Goal: Transaction & Acquisition: Purchase product/service

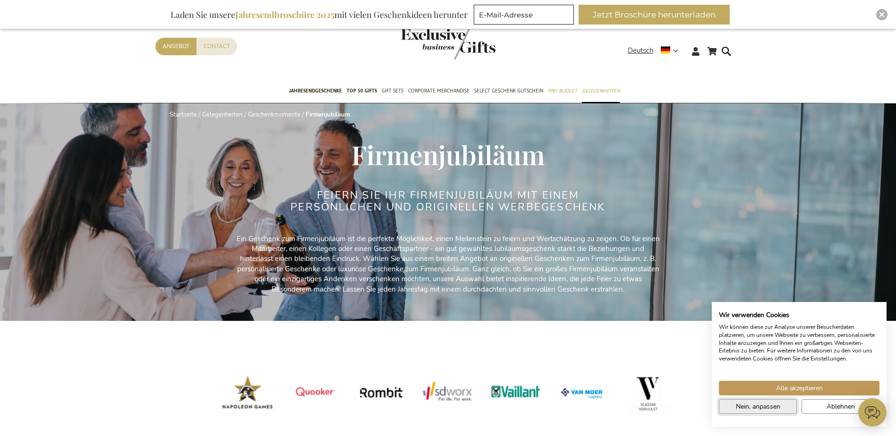
click at [769, 405] on span "Nein, anpassen" at bounding box center [758, 407] width 44 height 10
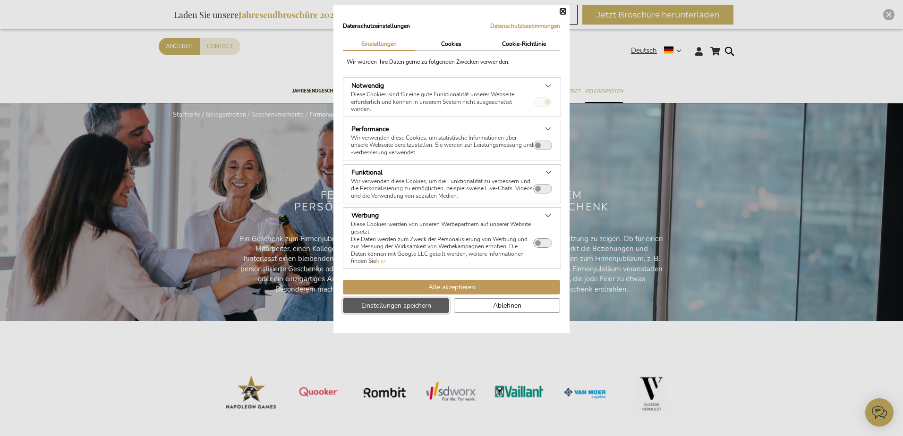
click at [425, 308] on span "Einstellungen speichern" at bounding box center [396, 306] width 70 height 10
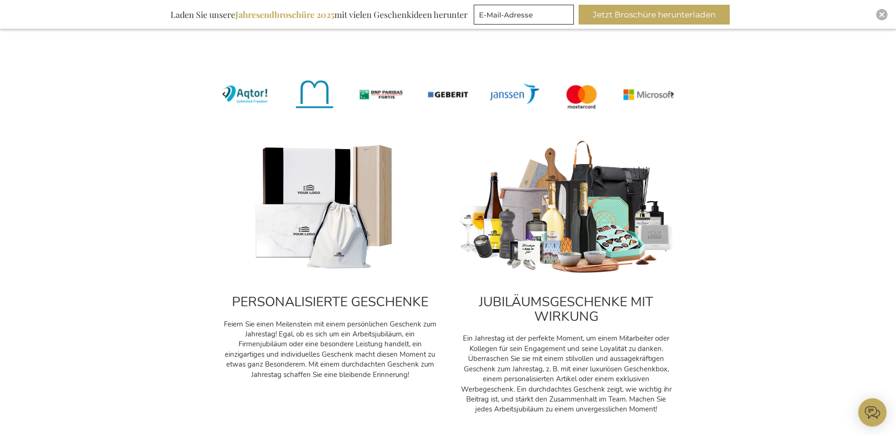
scroll to position [393, 0]
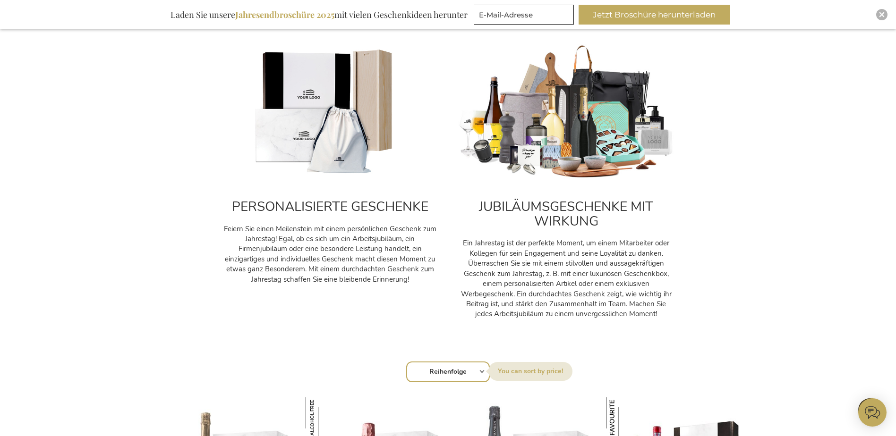
click at [339, 220] on div "PERSONALISIERTE GESCHENKE Feiern Sie einen Meilenstein mit einem persönlichen G…" at bounding box center [329, 236] width 217 height 98
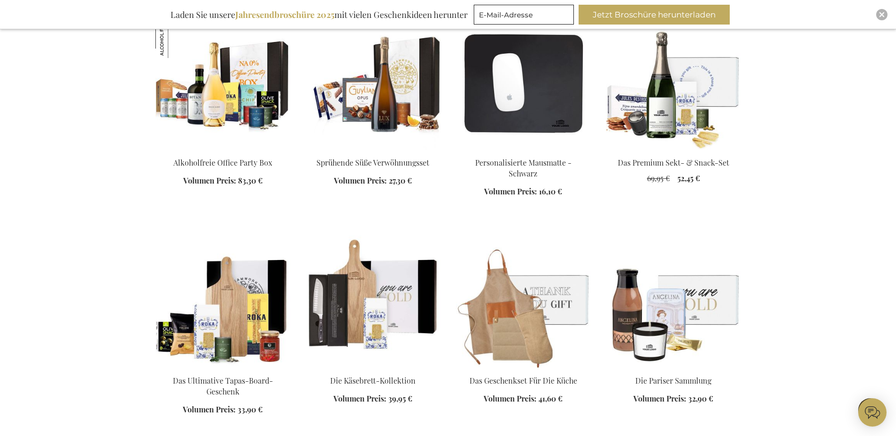
scroll to position [1102, 0]
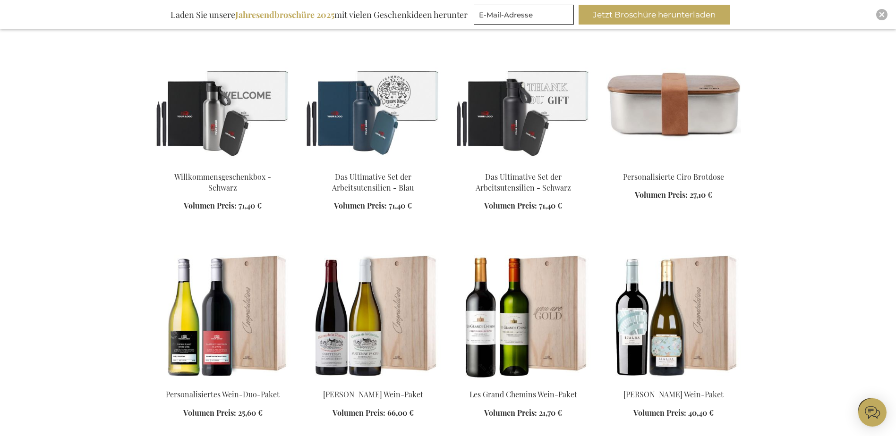
scroll to position [2518, 0]
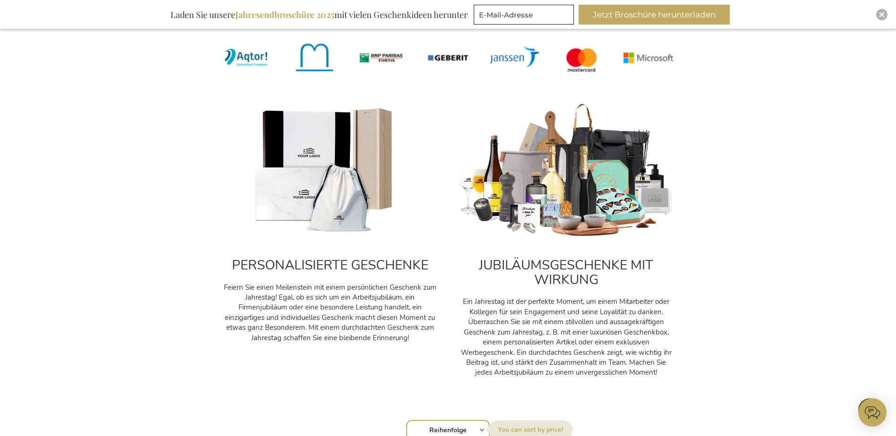
scroll to position [5, 0]
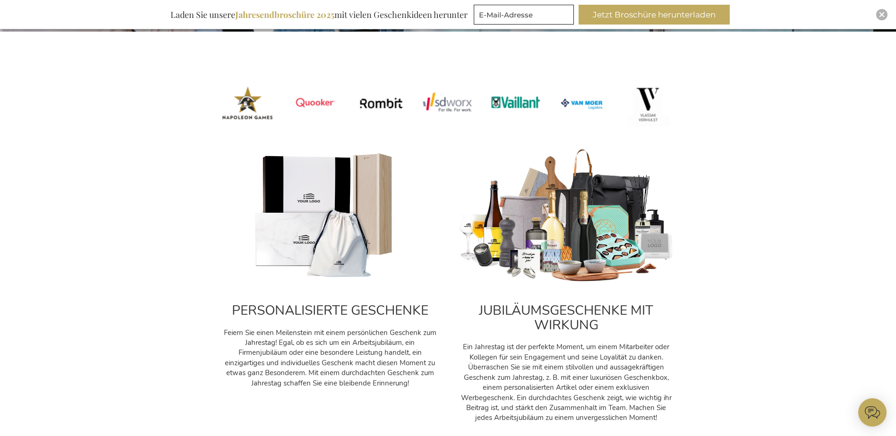
scroll to position [315, 0]
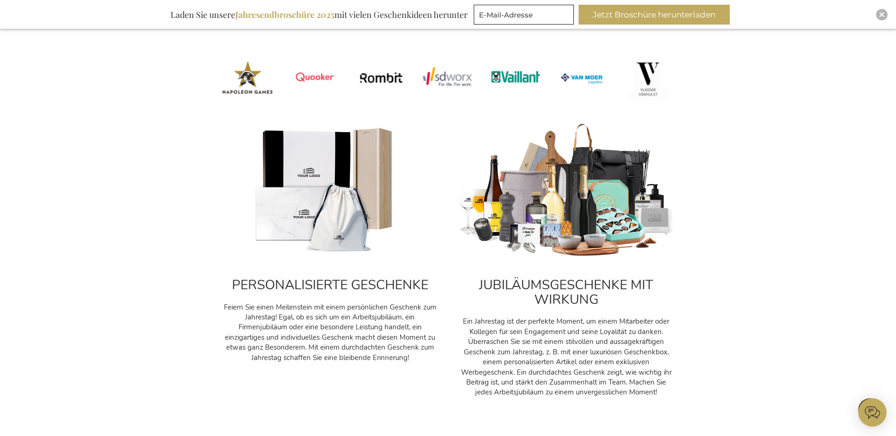
click at [332, 230] on img at bounding box center [329, 191] width 217 height 136
click at [329, 336] on p "Feiern Sie einen Meilenstein mit einem persönlichen Geschenk zum Jahrestag! Ega…" at bounding box center [329, 333] width 217 height 61
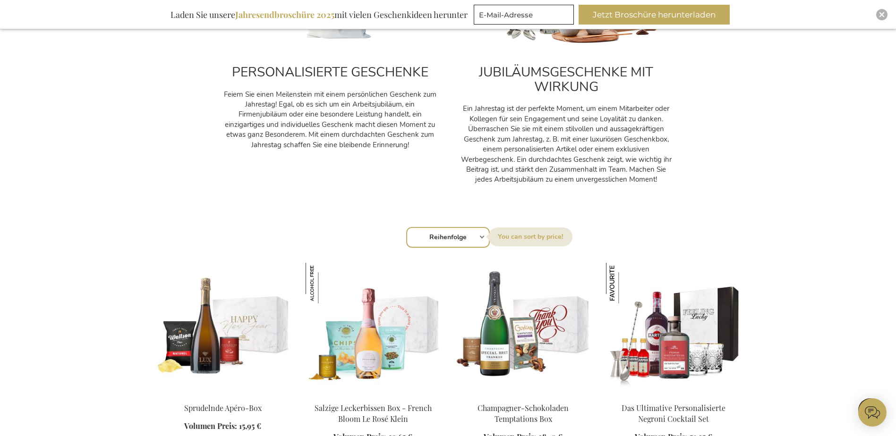
scroll to position [551, 0]
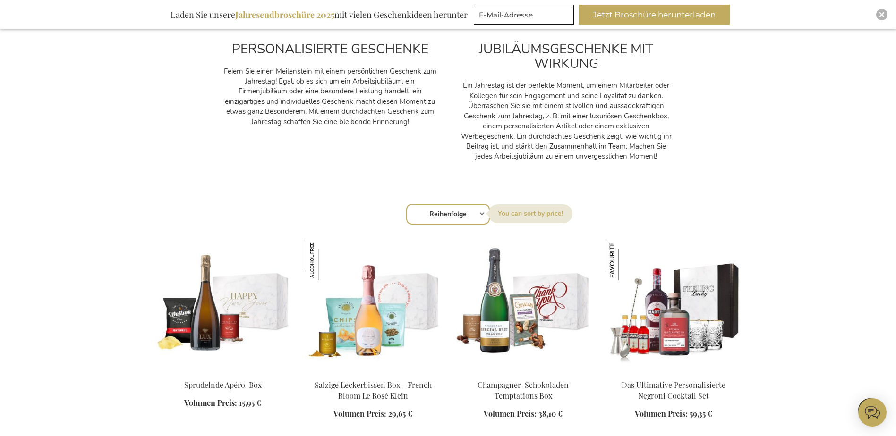
click at [481, 216] on select "Reihenfolge Best Sellers Am meisten angesehen [GEOGRAPHIC_DATA] Biggest Saving …" at bounding box center [448, 214] width 84 height 21
click at [481, 213] on div "Sortieren nach Reihenfolge Best Sellers Am meisten angesehen [GEOGRAPHIC_DATA] …" at bounding box center [448, 213] width 576 height 23
click at [464, 218] on select "Reihenfolge Best Sellers Am meisten angesehen [GEOGRAPHIC_DATA] Biggest Saving …" at bounding box center [448, 214] width 84 height 21
select select "bestsellers"
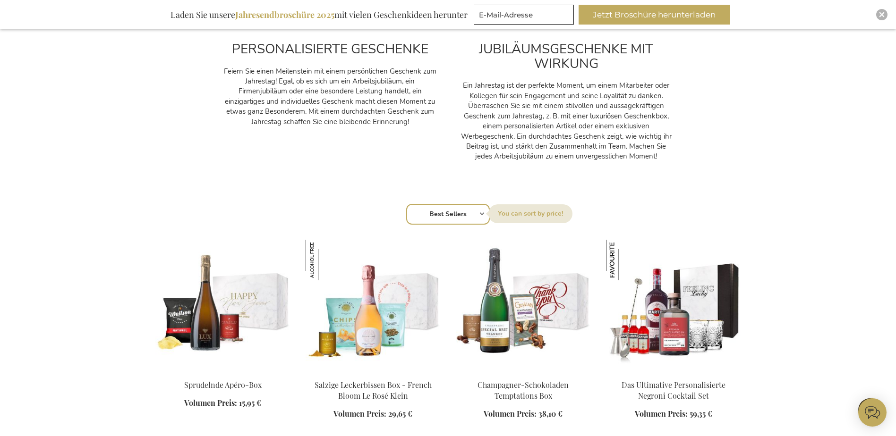
click at [406, 204] on select "Reihenfolge Best Sellers Am meisten angesehen [GEOGRAPHIC_DATA] Biggest Saving …" at bounding box center [448, 214] width 84 height 21
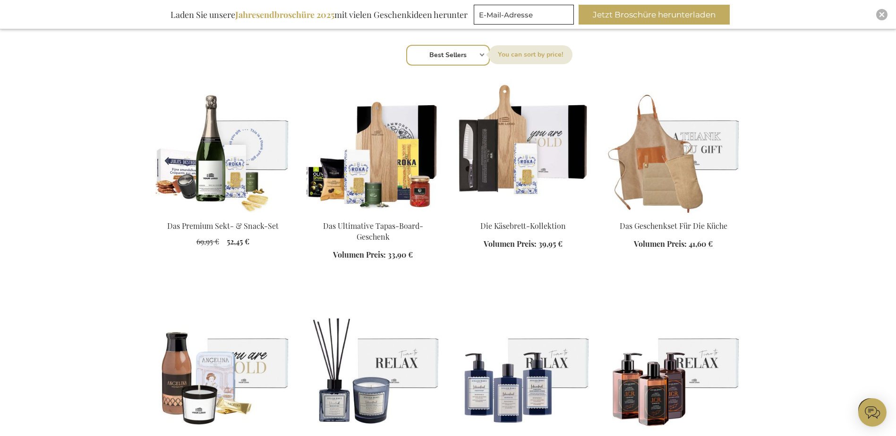
scroll to position [708, 0]
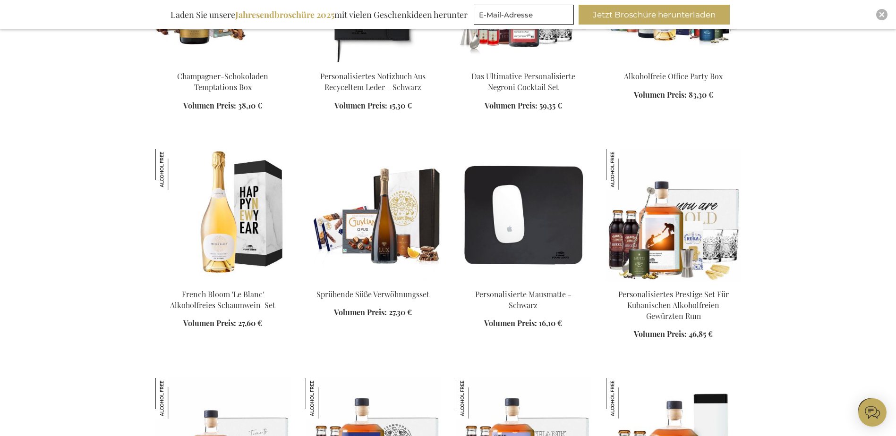
scroll to position [944, 0]
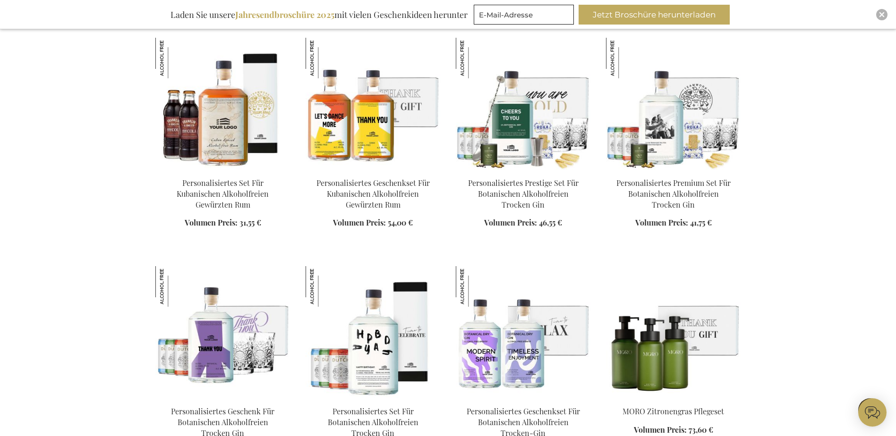
scroll to position [1653, 0]
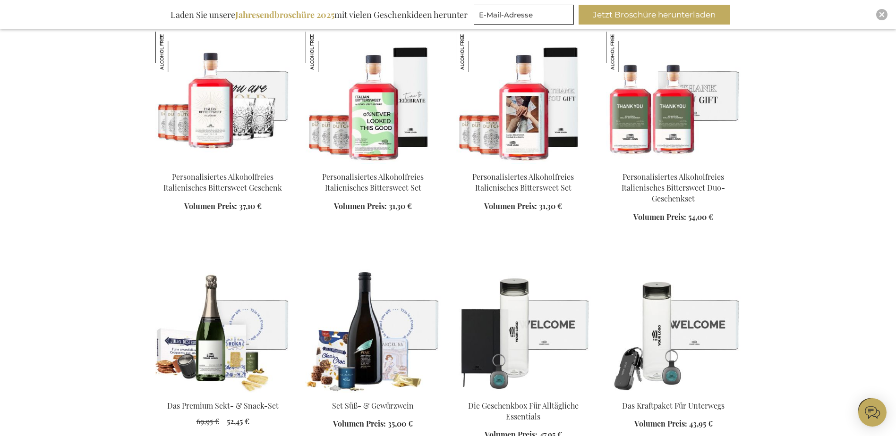
scroll to position [2361, 0]
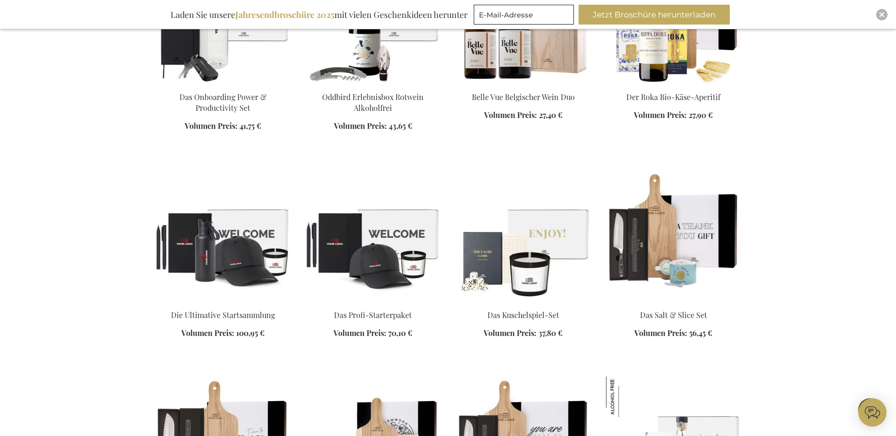
scroll to position [2754, 0]
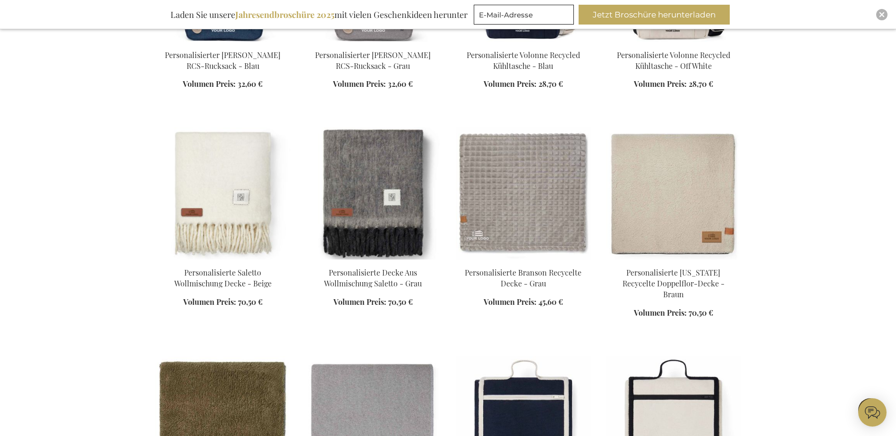
scroll to position [4329, 0]
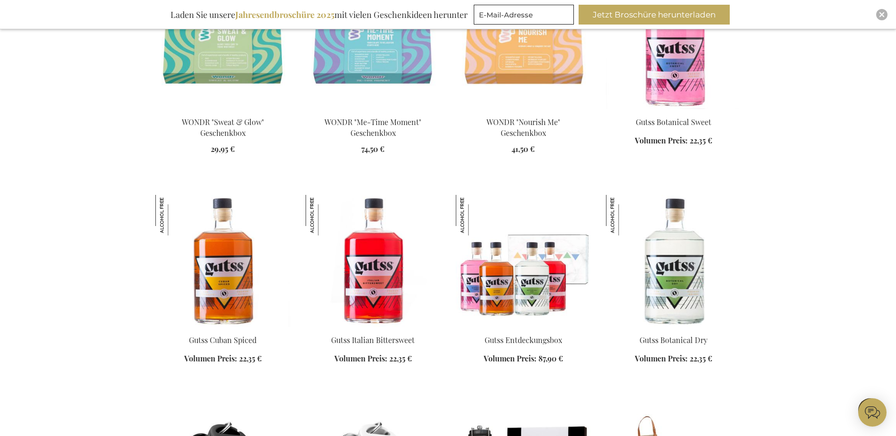
scroll to position [5824, 0]
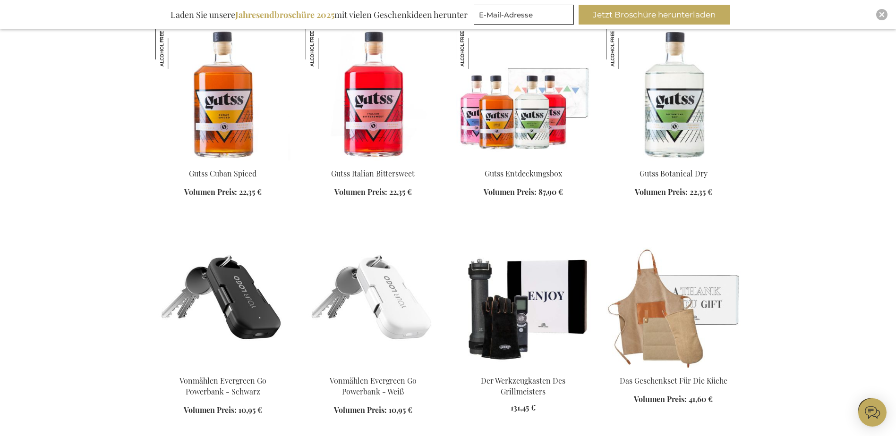
scroll to position [5982, 0]
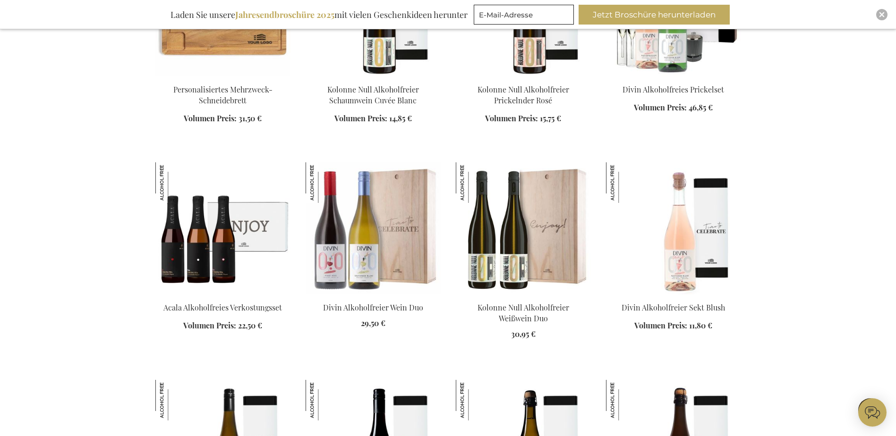
scroll to position [6690, 0]
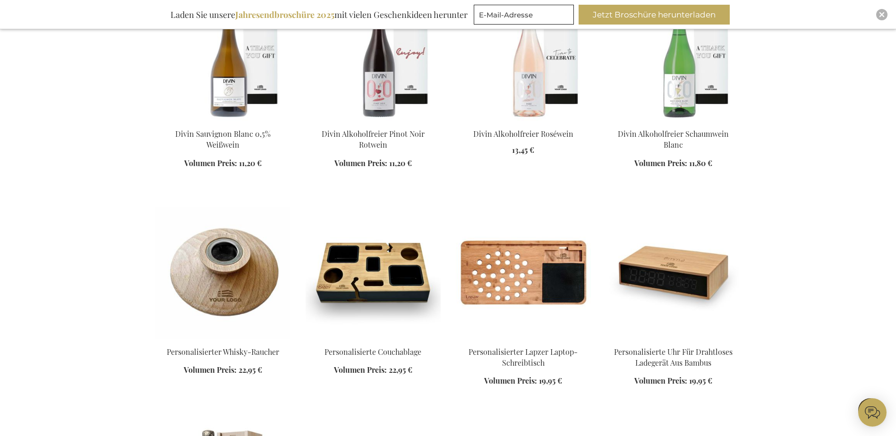
scroll to position [7367, 0]
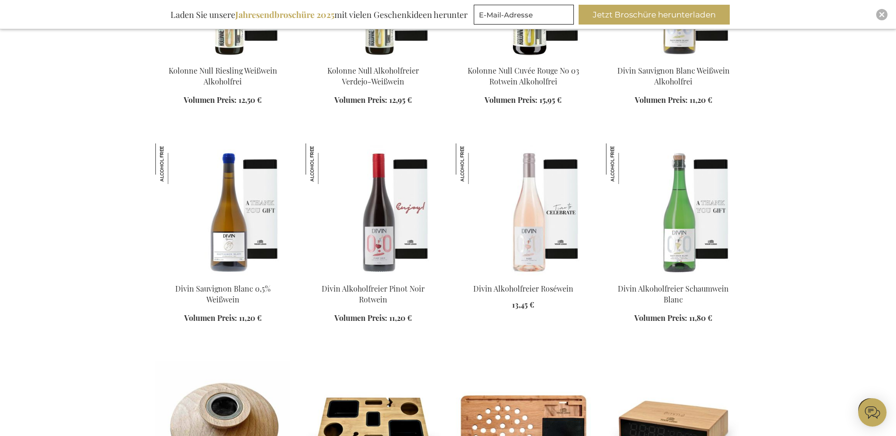
scroll to position [7288, 0]
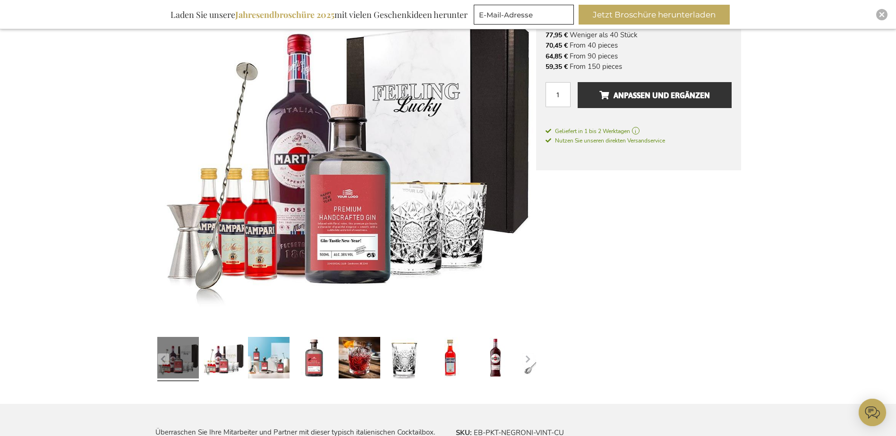
scroll to position [236, 0]
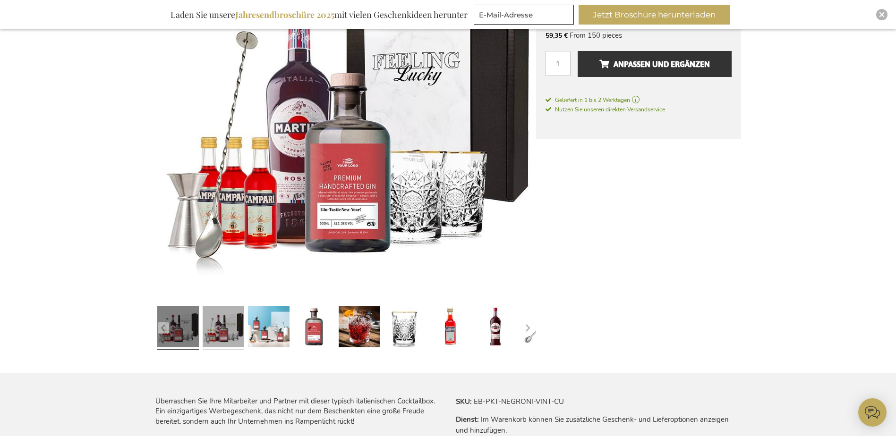
click at [219, 333] on link at bounding box center [224, 328] width 42 height 52
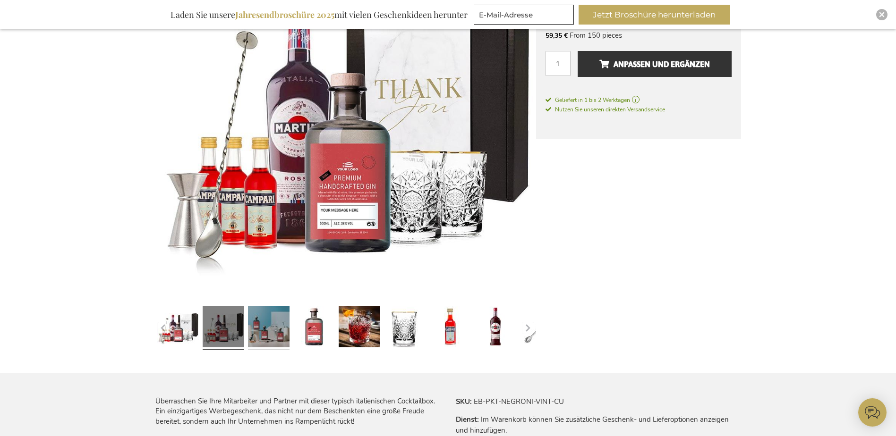
click at [258, 330] on link at bounding box center [269, 328] width 42 height 52
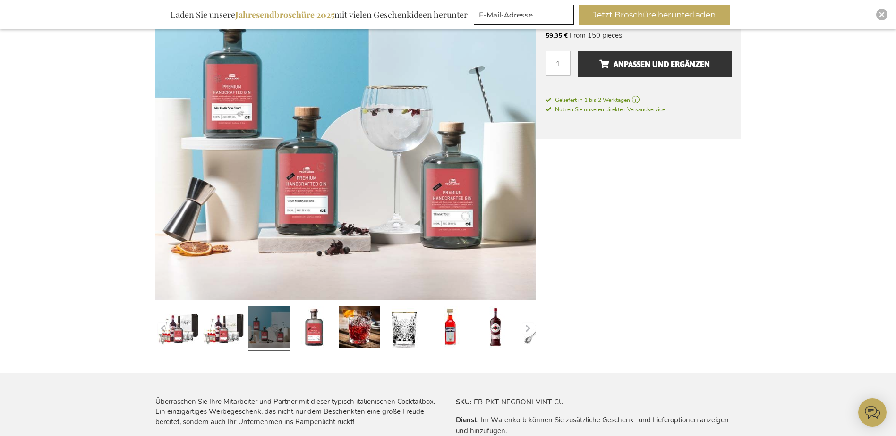
scroll to position [237, 0]
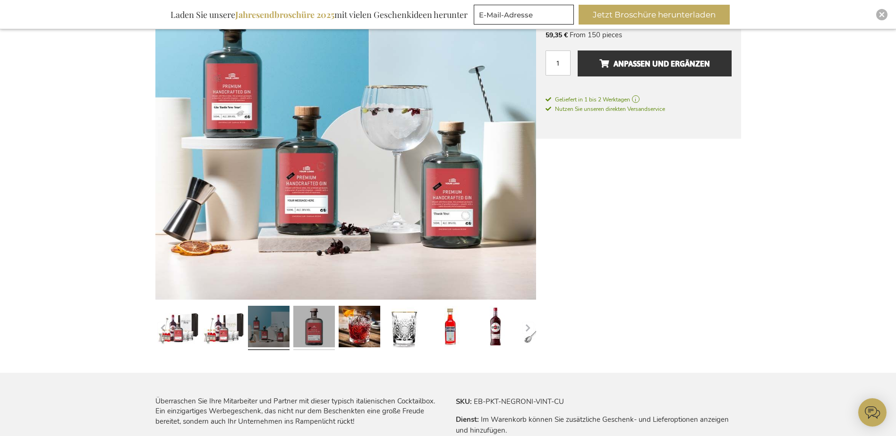
click at [323, 331] on link at bounding box center [314, 328] width 42 height 52
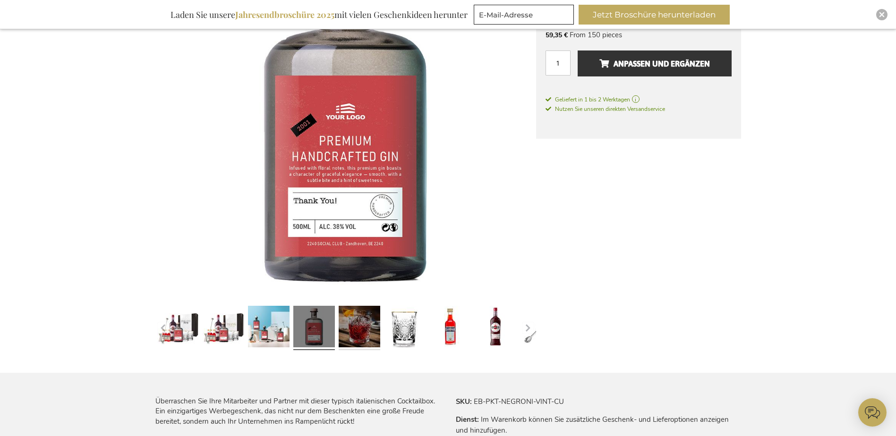
click at [360, 328] on link at bounding box center [360, 328] width 42 height 52
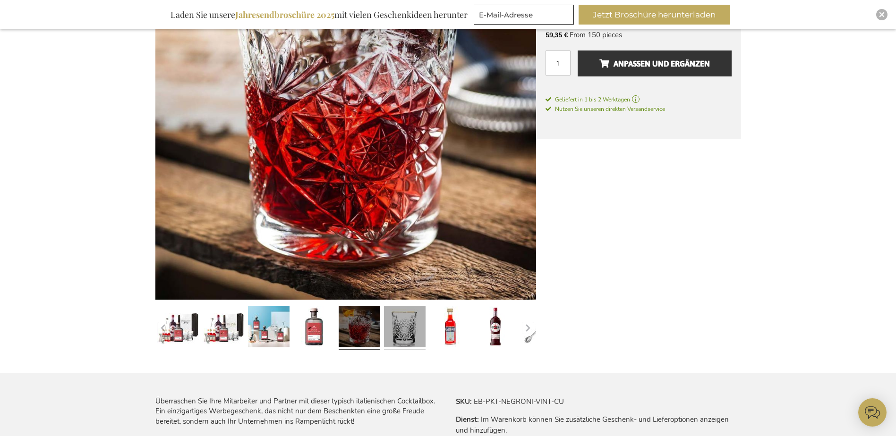
click at [401, 330] on link at bounding box center [405, 328] width 42 height 52
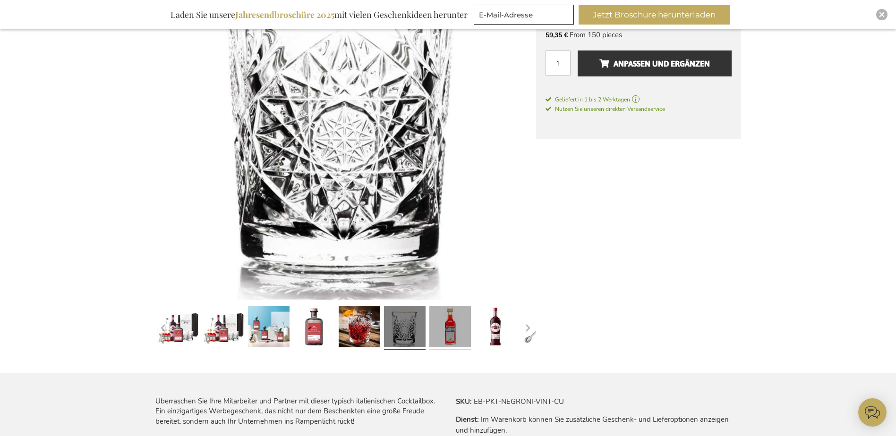
click at [430, 330] on link at bounding box center [450, 328] width 42 height 52
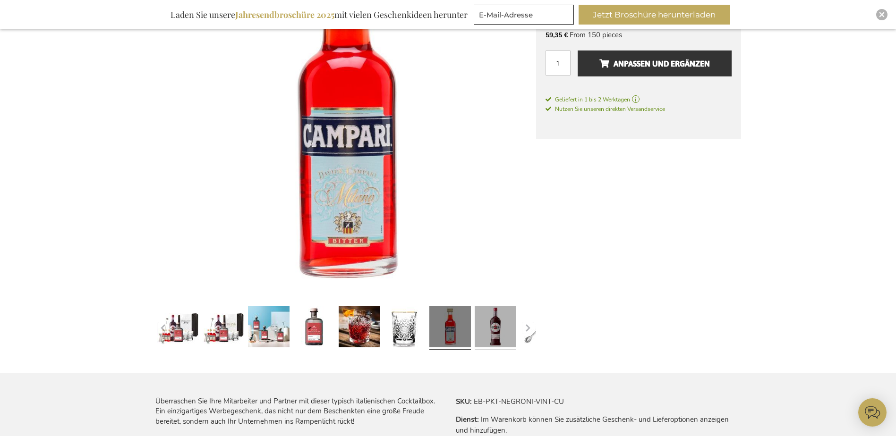
click at [490, 334] on link at bounding box center [496, 328] width 42 height 52
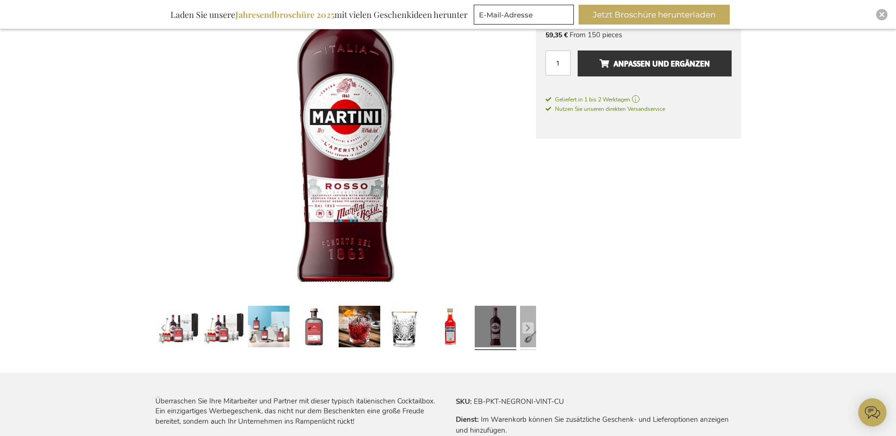
click at [521, 332] on link at bounding box center [541, 328] width 42 height 52
